Goal: Use online tool/utility

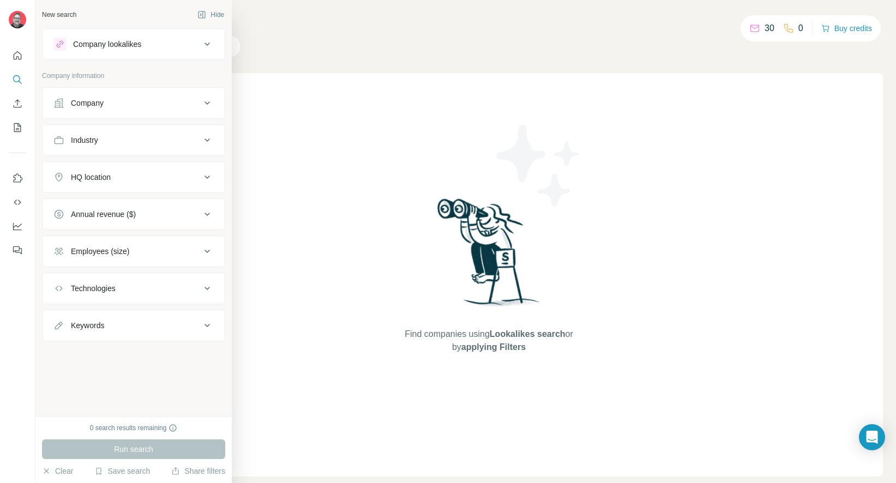
click at [116, 101] on div "Company" at bounding box center [126, 103] width 147 height 11
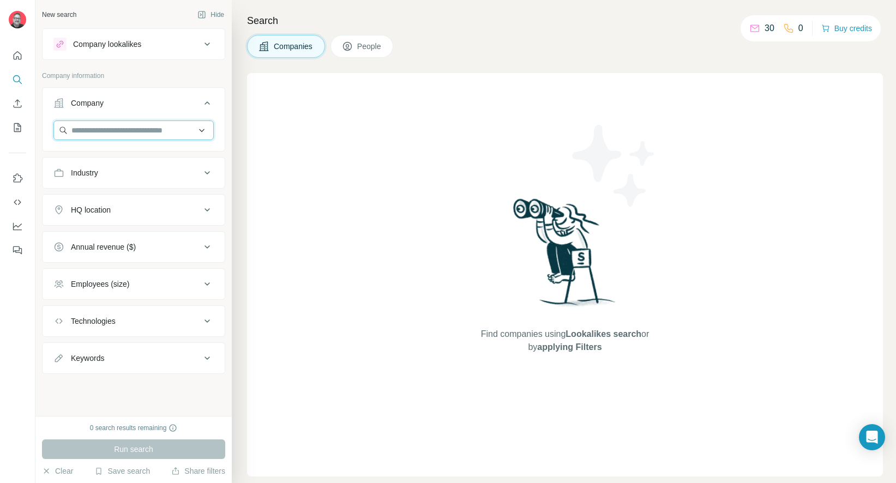
click at [155, 129] on input "text" at bounding box center [133, 131] width 160 height 20
paste input "**********"
type input "**********"
click at [117, 165] on p "[DOMAIN_NAME]" at bounding box center [111, 165] width 52 height 10
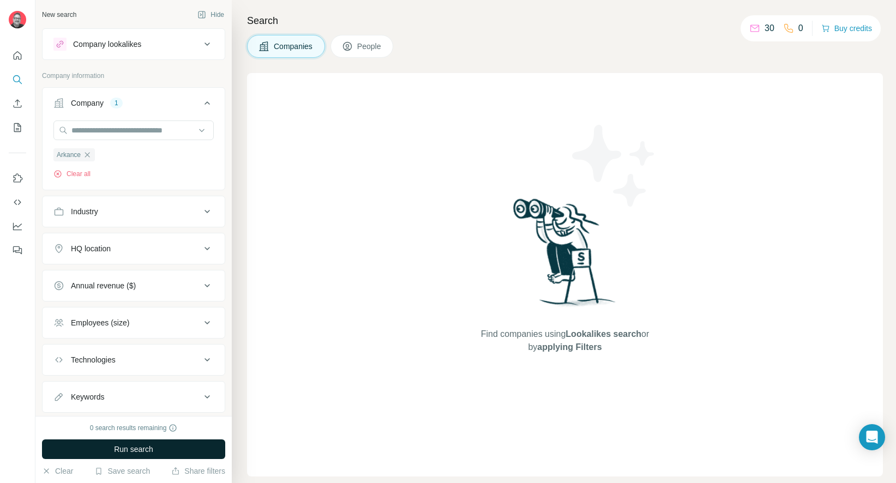
click at [173, 444] on button "Run search" at bounding box center [133, 450] width 183 height 20
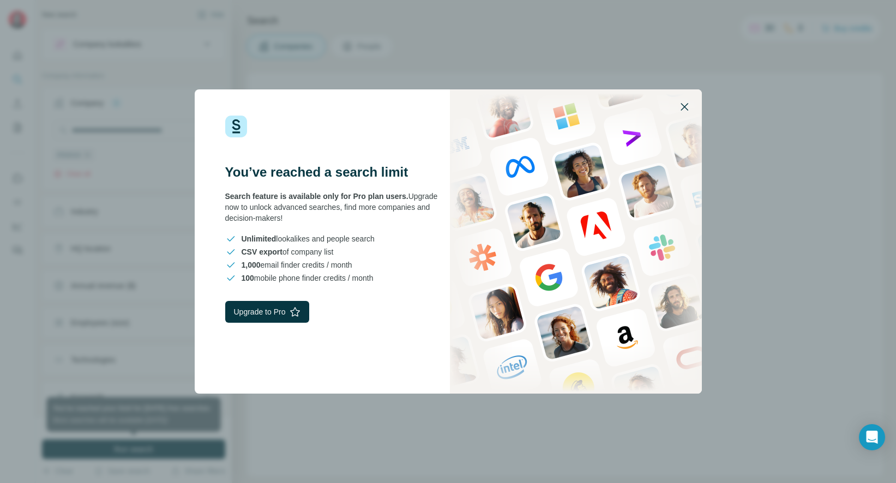
drag, startPoint x: 684, startPoint y: 103, endPoint x: 687, endPoint y: 114, distance: 11.1
click at [685, 103] on icon "button" at bounding box center [684, 106] width 13 height 13
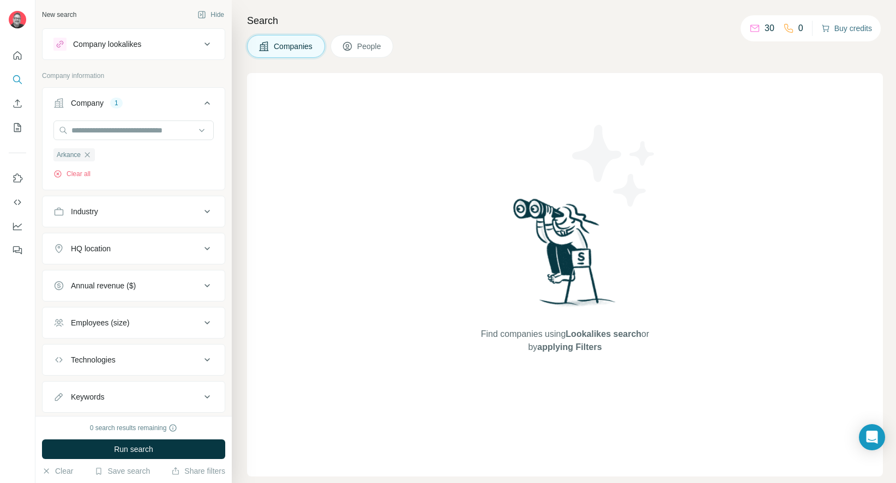
click at [861, 25] on button "Buy credits" at bounding box center [846, 28] width 51 height 15
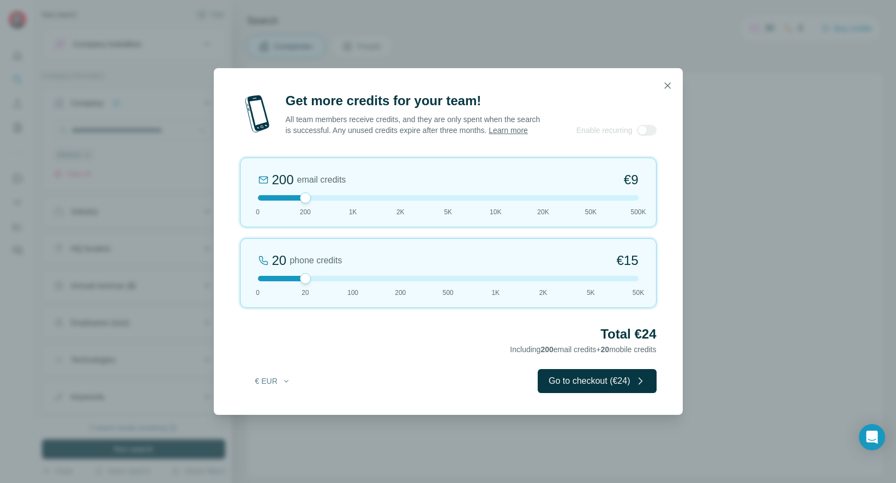
drag, startPoint x: 669, startPoint y: 77, endPoint x: 673, endPoint y: 83, distance: 7.1
click at [669, 80] on icon "button" at bounding box center [667, 85] width 11 height 11
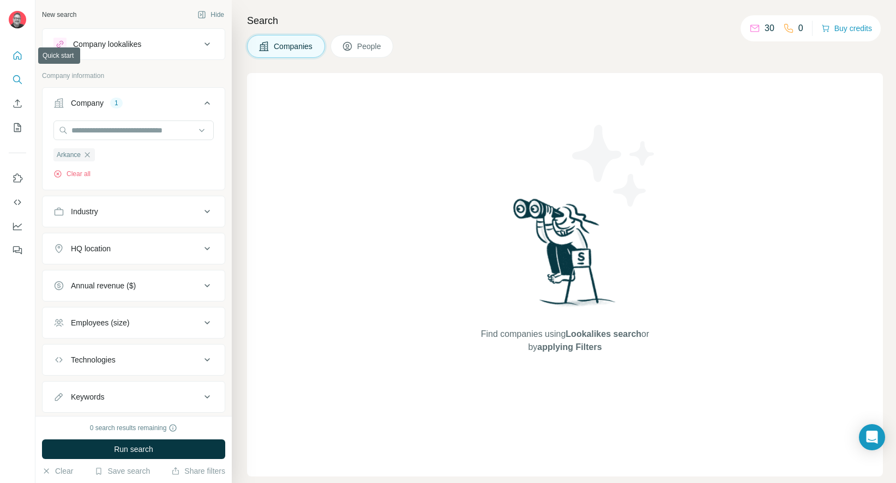
click at [15, 55] on icon "Quick start" at bounding box center [17, 55] width 11 height 11
